Goal: Information Seeking & Learning: Learn about a topic

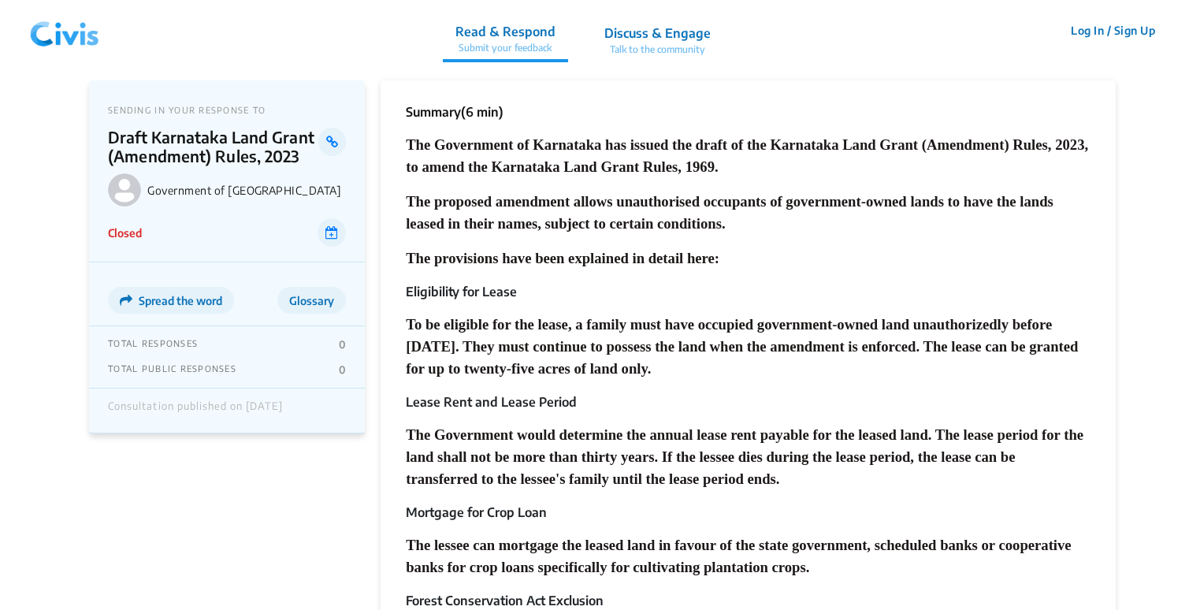
click at [552, 160] on span "The Government of Karnataka has issued the draft of the Karnataka Land Grant (A…" at bounding box center [747, 155] width 682 height 39
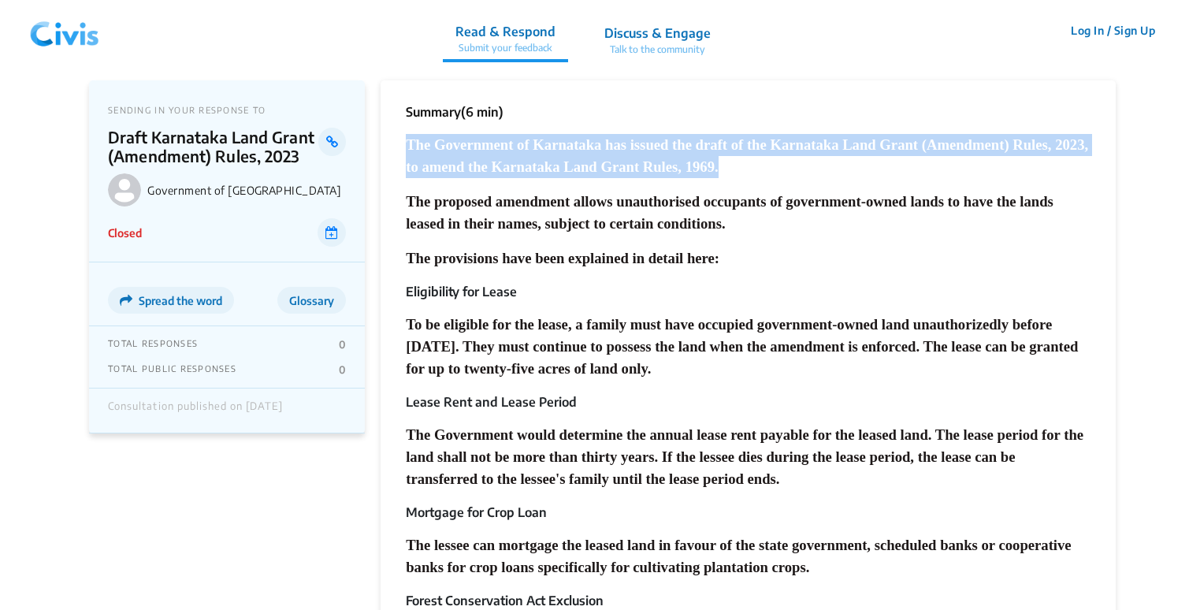
click at [552, 160] on span "The Government of Karnataka has issued the draft of the Karnataka Land Grant (A…" at bounding box center [747, 155] width 682 height 39
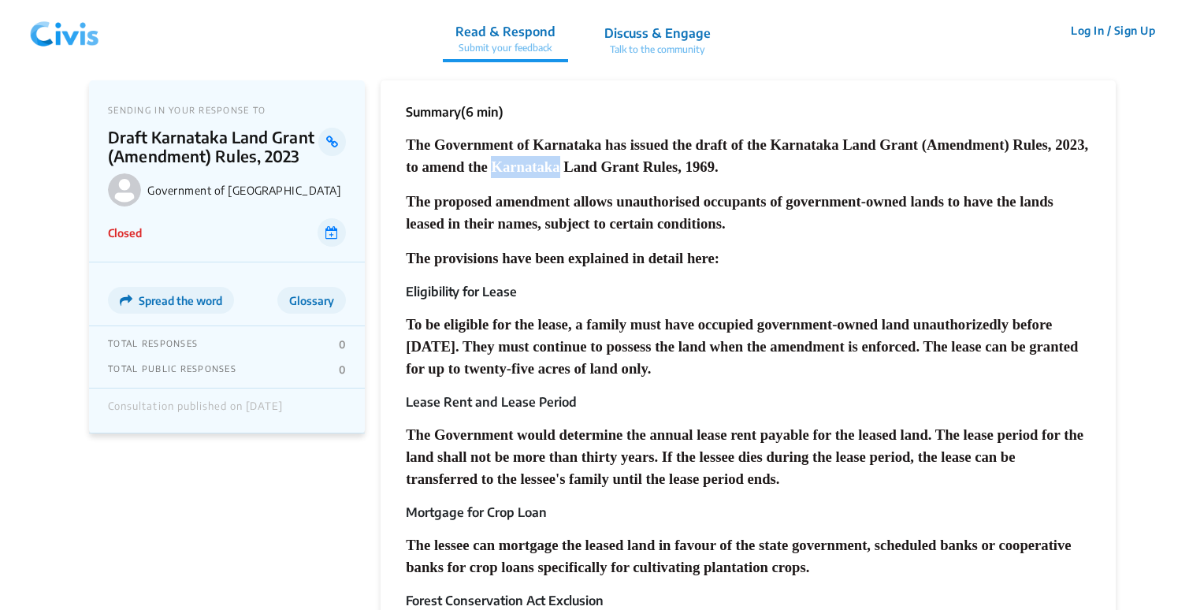
click at [552, 160] on span "The Government of Karnataka has issued the draft of the Karnataka Land Grant (A…" at bounding box center [747, 155] width 682 height 39
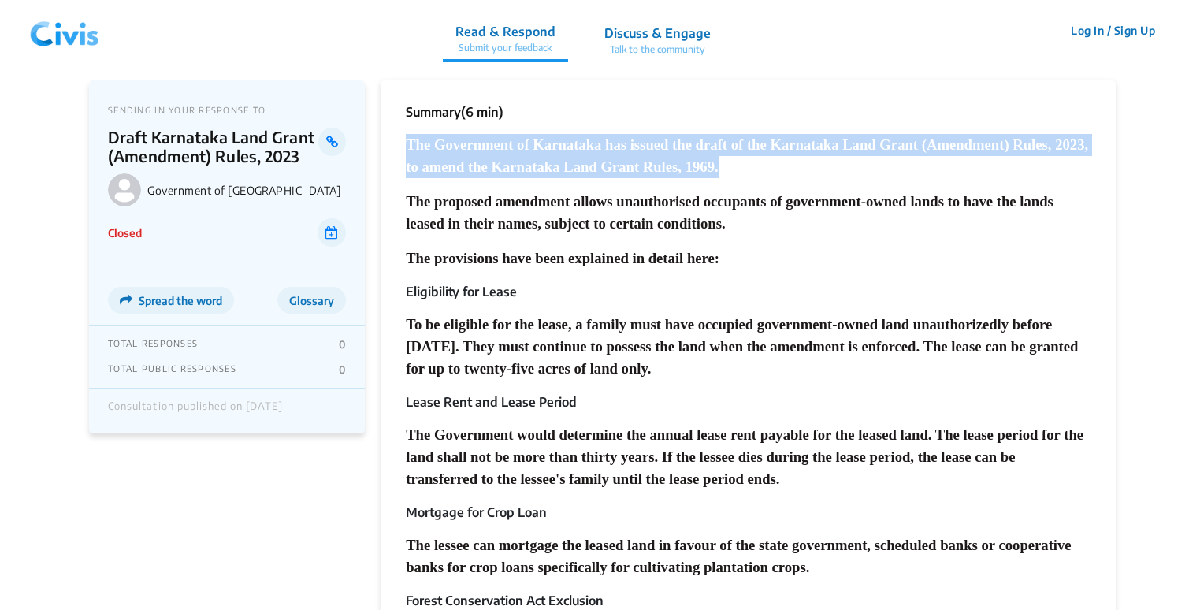
click at [552, 160] on span "The Government of Karnataka has issued the draft of the Karnataka Land Grant (A…" at bounding box center [747, 155] width 682 height 39
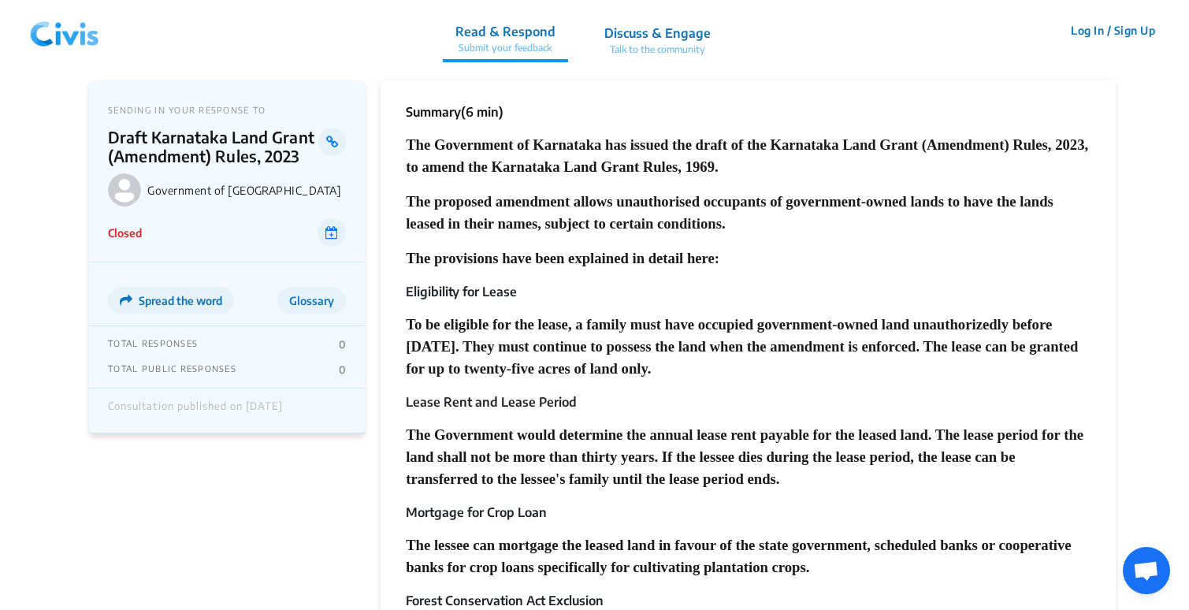
click at [550, 198] on span "The proposed amendment allows unauthorised occupants of government-owned lands …" at bounding box center [730, 212] width 648 height 39
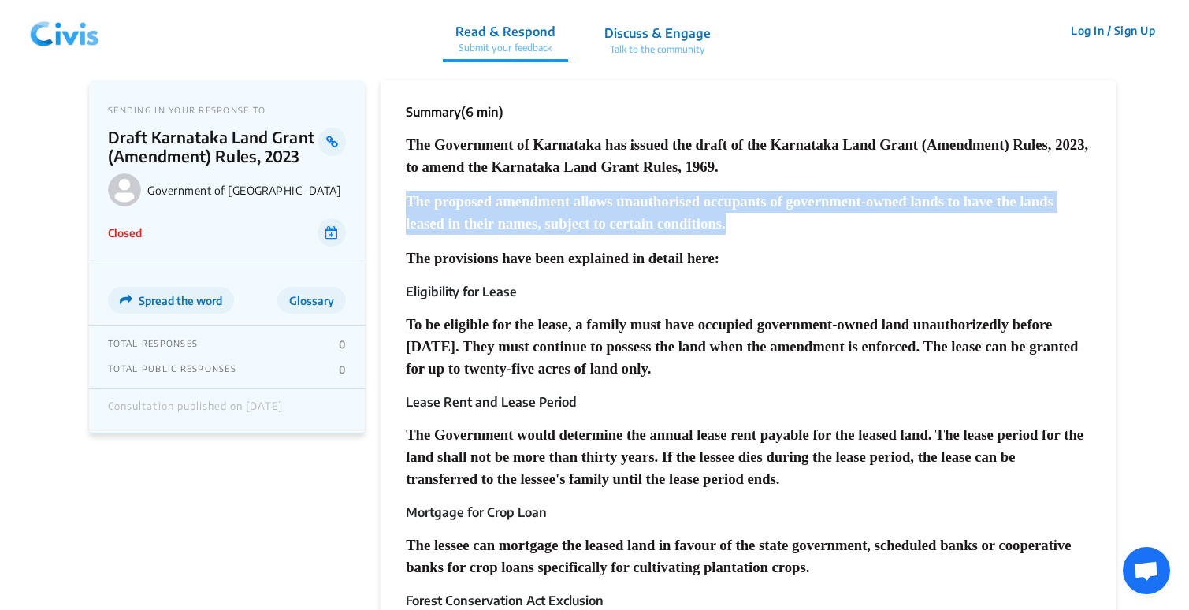
click at [550, 198] on span "The proposed amendment allows unauthorised occupants of government-owned lands …" at bounding box center [730, 212] width 648 height 39
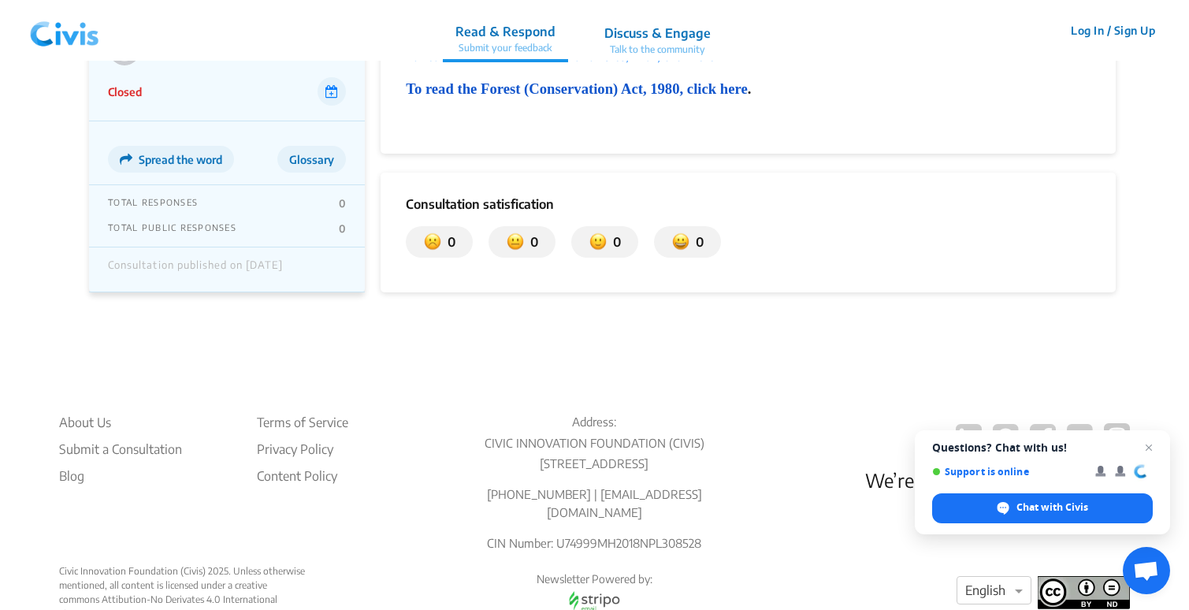
scroll to position [1092, 0]
